Goal: Task Accomplishment & Management: Manage account settings

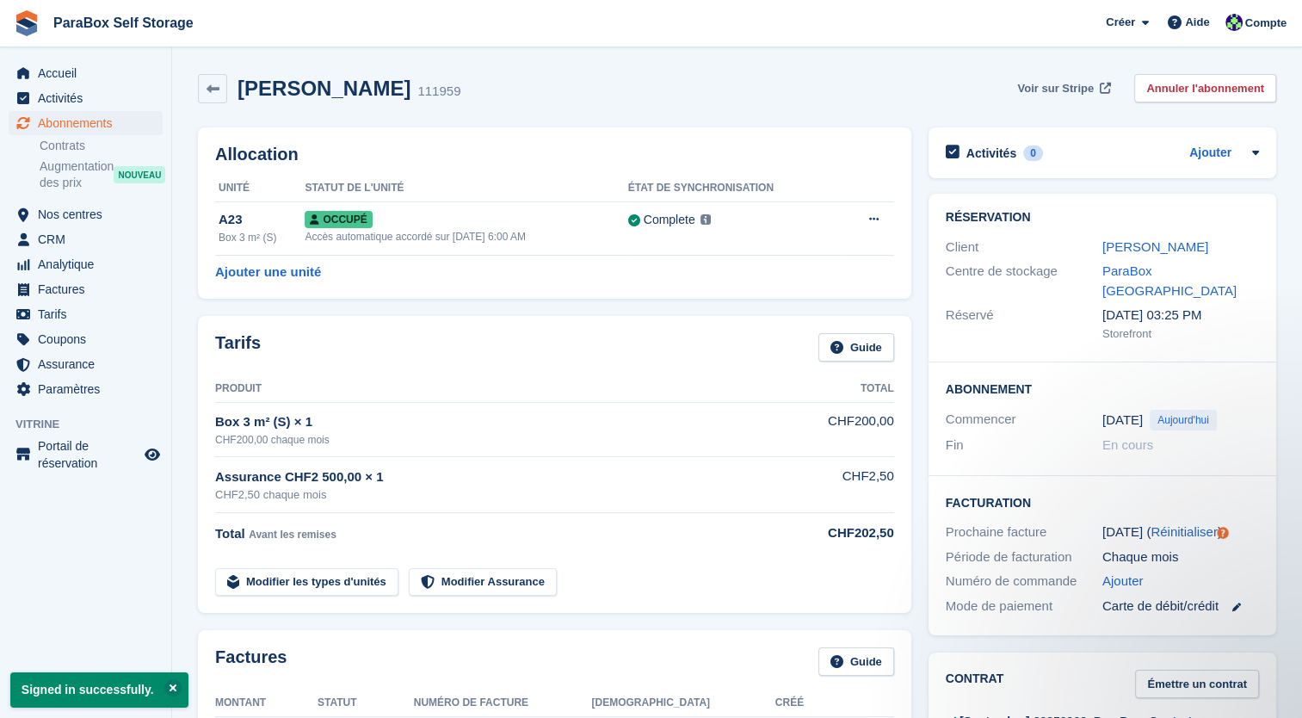
click at [1073, 97] on link "Voir sur Stripe" at bounding box center [1061, 88] width 103 height 28
click at [83, 285] on span "Factures" at bounding box center [89, 289] width 103 height 24
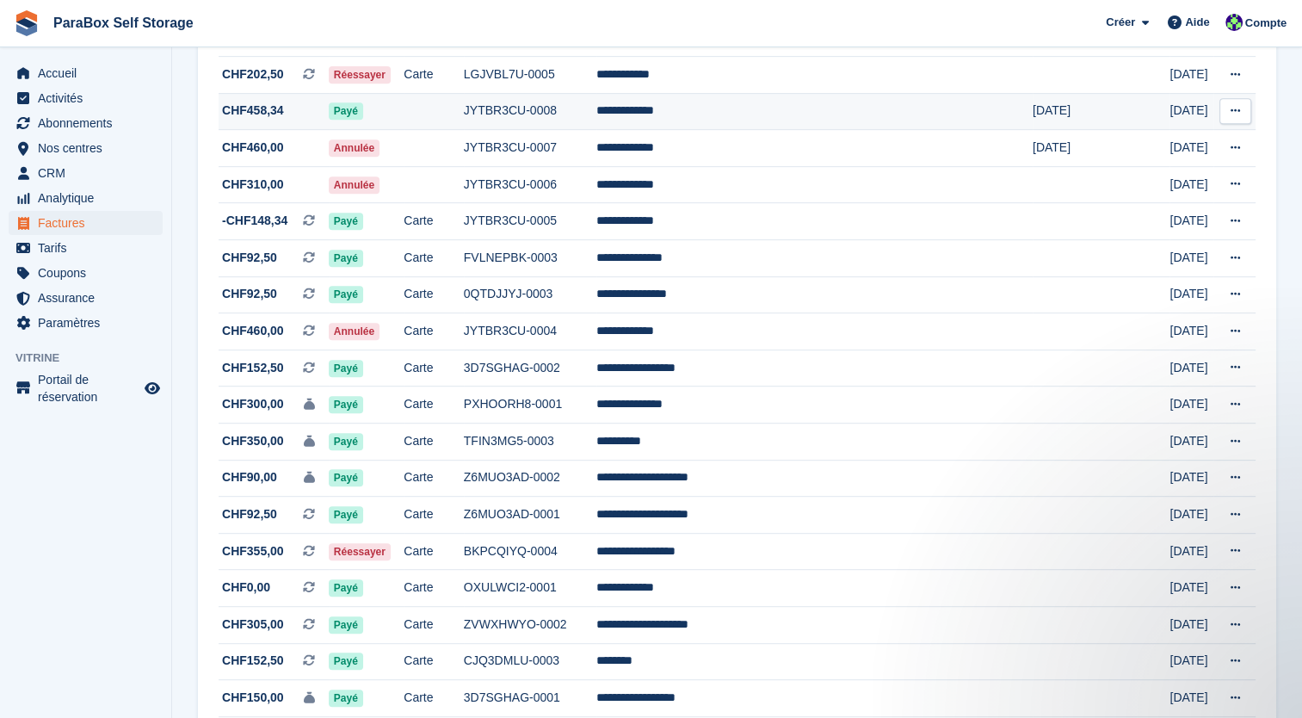
scroll to position [775, 0]
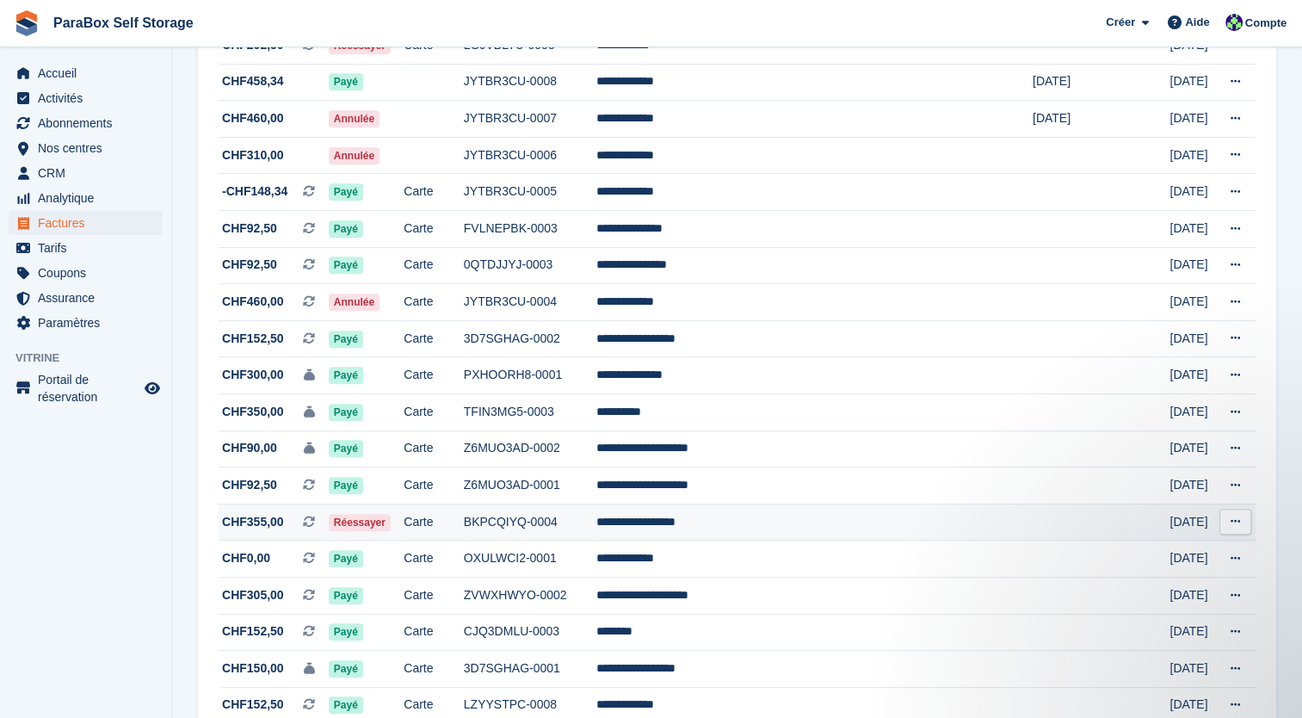
click at [404, 523] on td "Réessayer" at bounding box center [366, 521] width 75 height 37
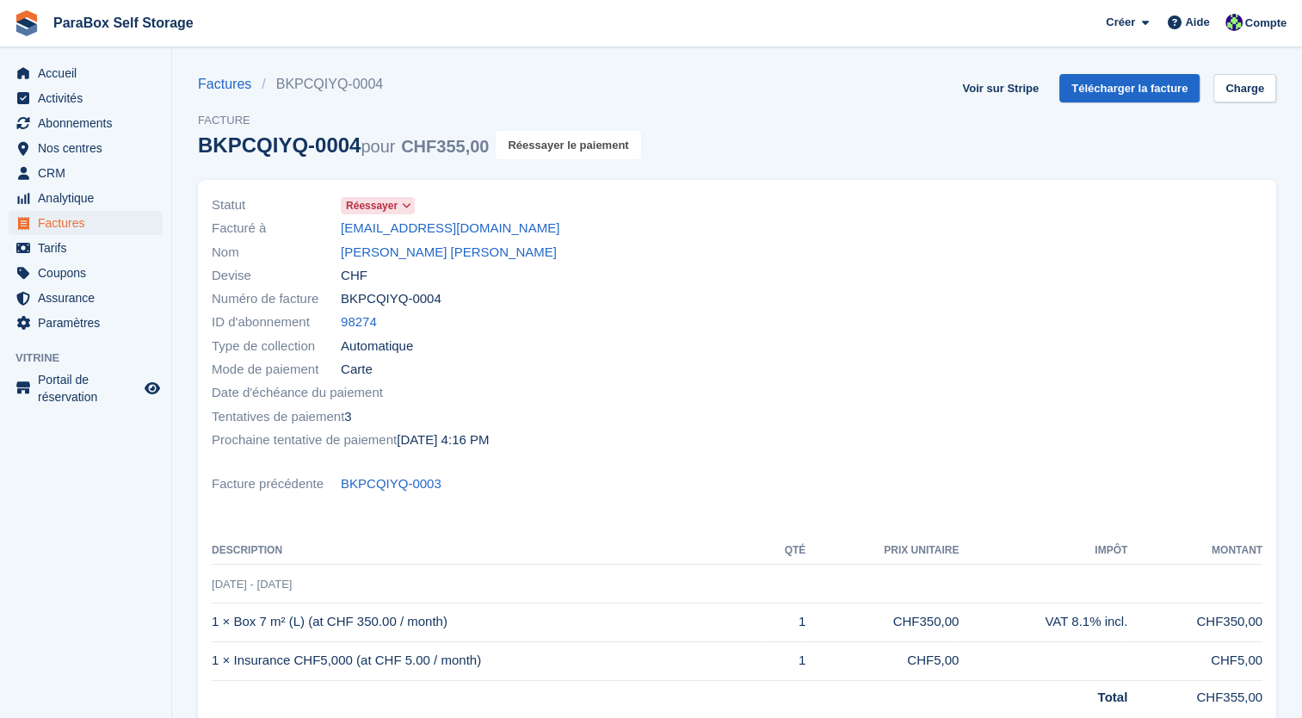
click at [558, 151] on button "Réessayer le paiement" at bounding box center [568, 145] width 145 height 28
